Goal: Task Accomplishment & Management: Manage account settings

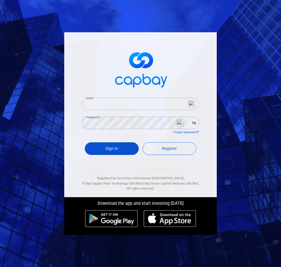
type input "[EMAIL_ADDRESS][DOMAIN_NAME]"
click at [112, 155] on button "Sign In" at bounding box center [112, 148] width 54 height 13
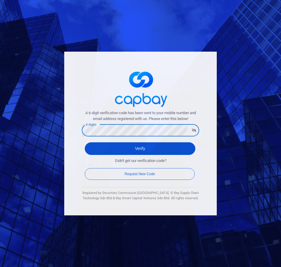
click at [177, 151] on button "Verify" at bounding box center [140, 148] width 111 height 13
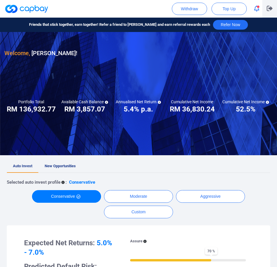
click at [269, 10] on icon "button" at bounding box center [270, 9] width 6 height 6
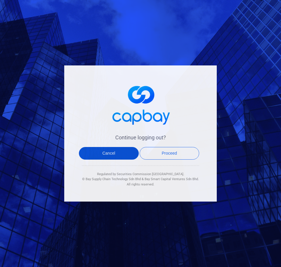
click at [119, 156] on button "Cancel" at bounding box center [109, 153] width 60 height 13
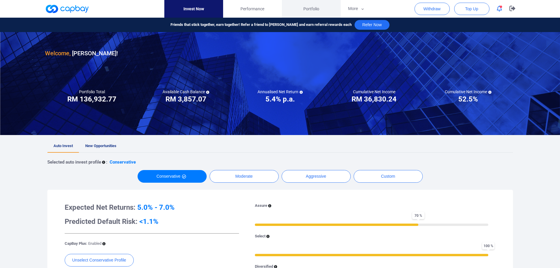
click at [309, 11] on span "Portfolio" at bounding box center [311, 9] width 16 height 6
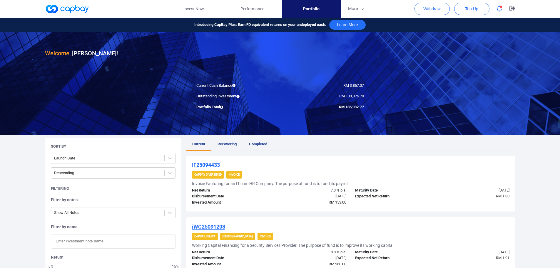
click at [229, 146] on span "Recovering" at bounding box center [226, 144] width 19 height 4
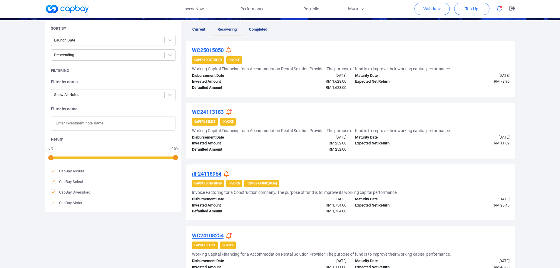
scroll to position [114, 0]
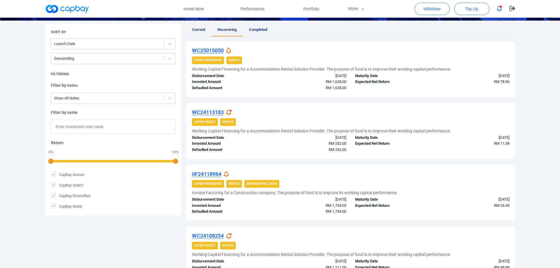
click at [230, 113] on icon at bounding box center [228, 112] width 5 height 6
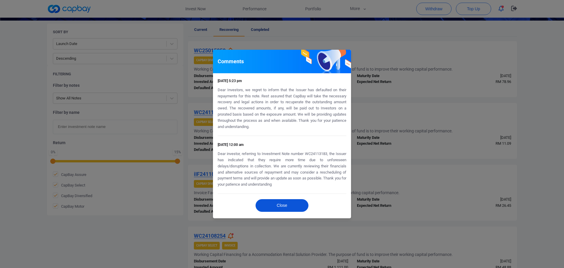
click at [288, 206] on button "Close" at bounding box center [282, 205] width 53 height 13
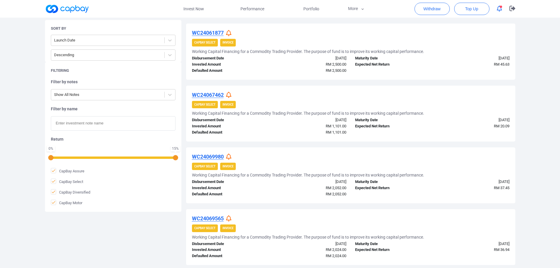
scroll to position [496, 0]
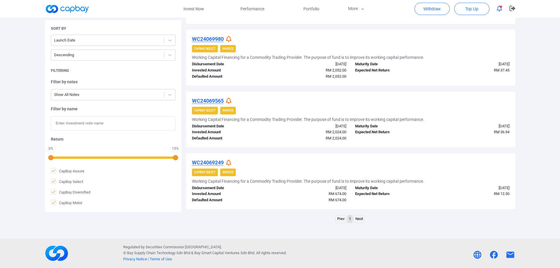
click at [229, 164] on icon at bounding box center [228, 163] width 5 height 6
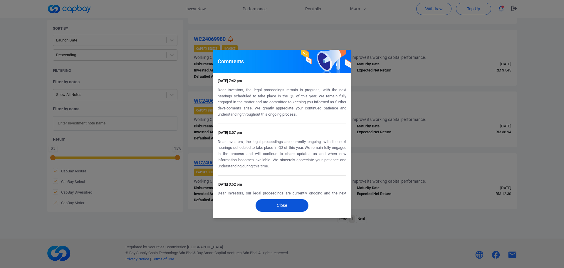
click at [290, 207] on button "Close" at bounding box center [282, 205] width 53 height 13
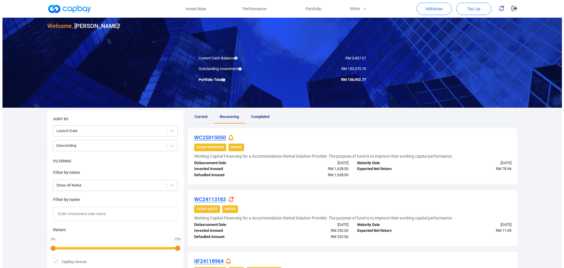
scroll to position [0, 0]
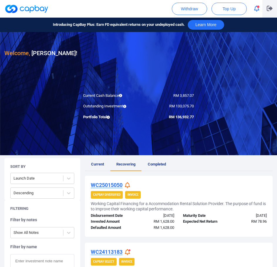
click at [266, 11] on button "button" at bounding box center [269, 9] width 15 height 18
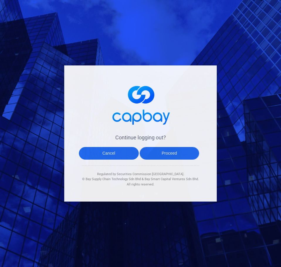
click at [167, 156] on button "Proceed" at bounding box center [170, 153] width 60 height 13
